Goal: Navigation & Orientation: Find specific page/section

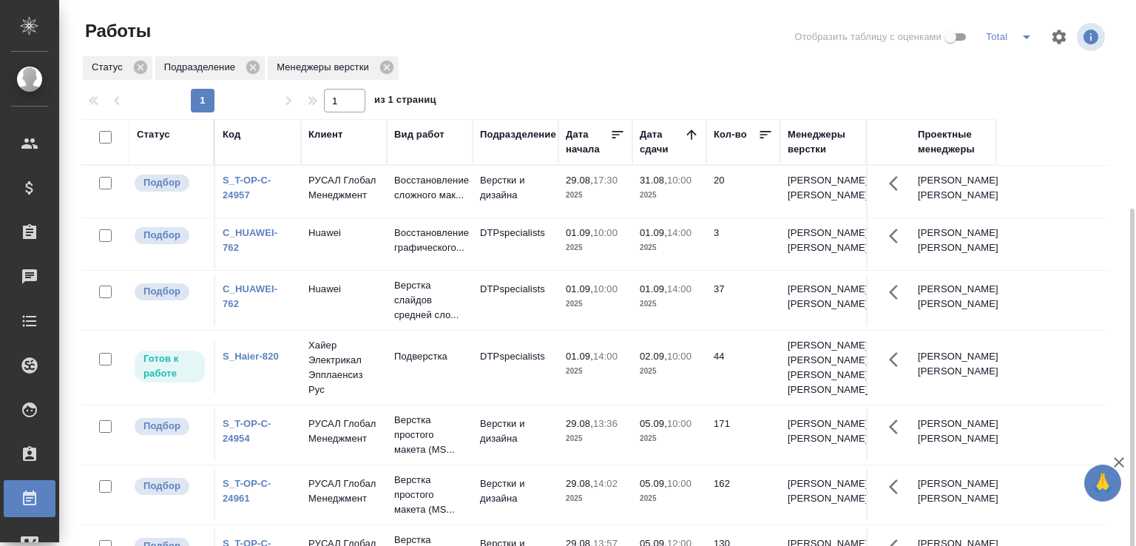
scroll to position [114, 0]
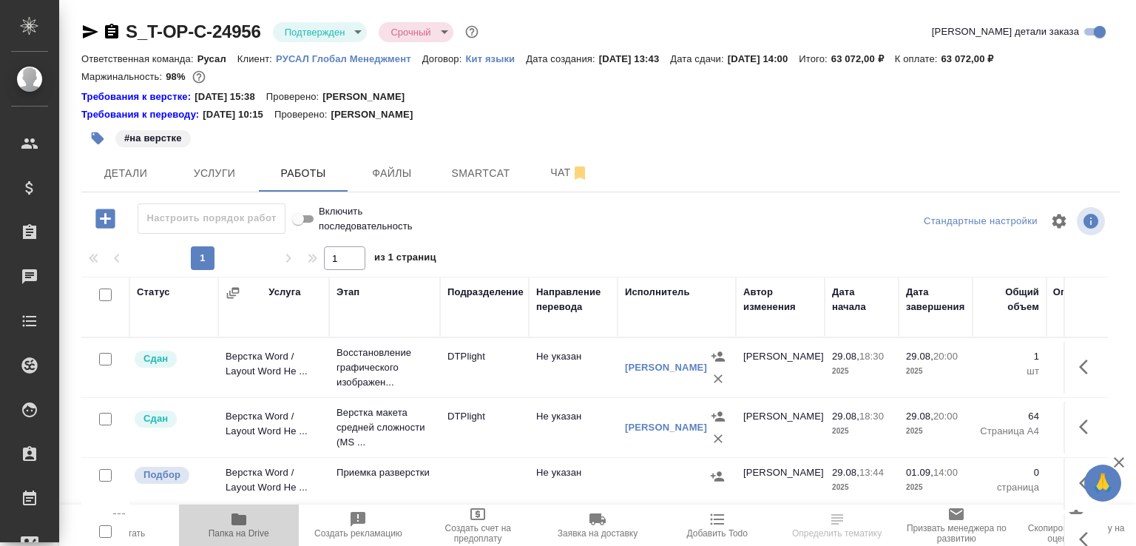
click at [245, 510] on icon "button" at bounding box center [239, 519] width 18 height 18
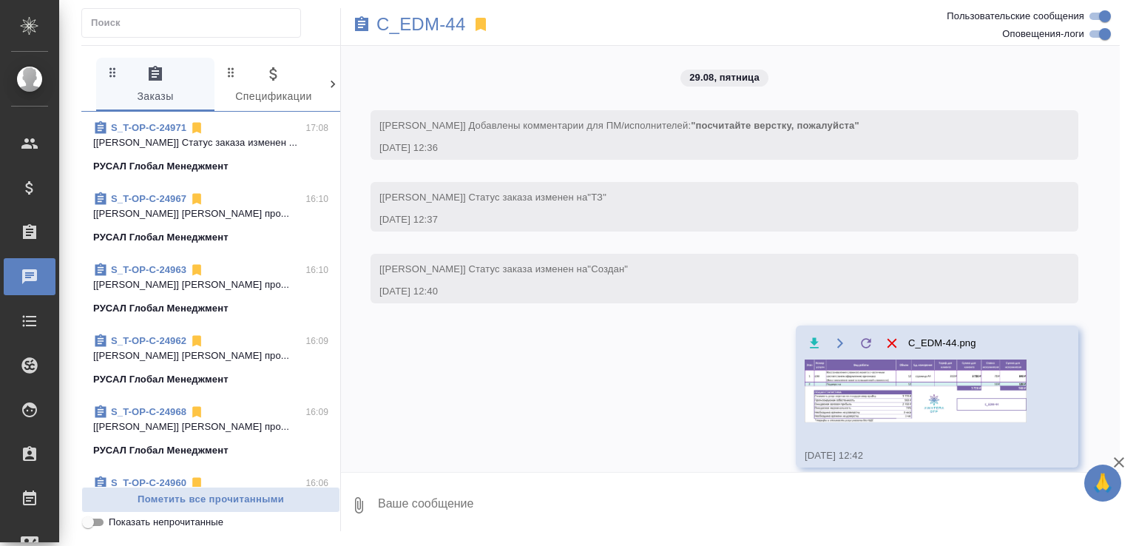
scroll to position [2894, 0]
